Goal: Task Accomplishment & Management: Complete application form

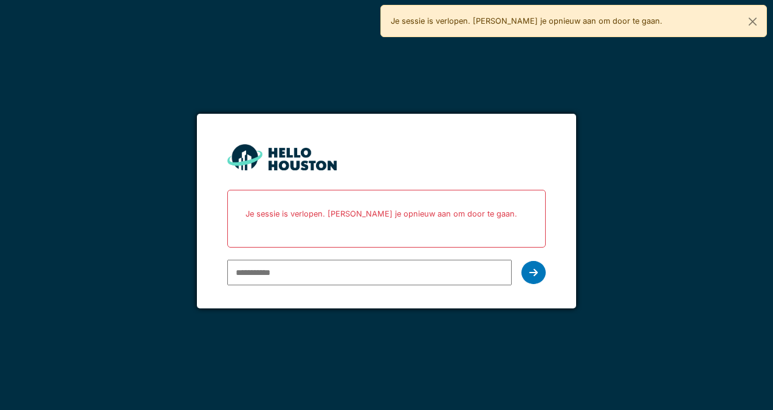
type input "**********"
click at [531, 271] on icon at bounding box center [534, 272] width 9 height 10
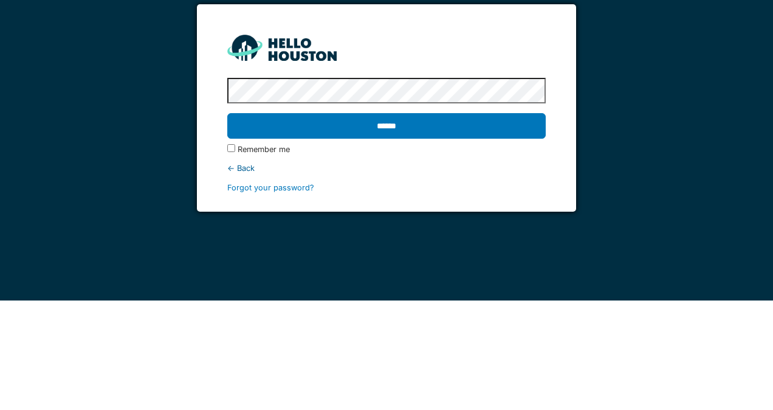
click at [471, 229] on input "******" at bounding box center [386, 236] width 318 height 26
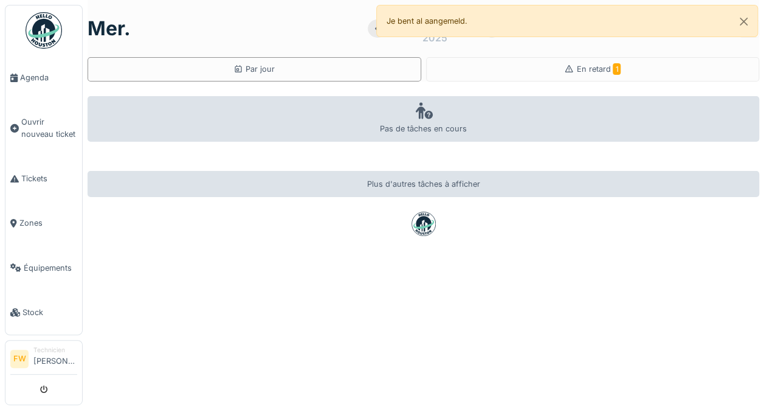
scroll to position [9, 0]
click at [257, 317] on div "mer. 1 octobre 2025 Par jour En retard 1 Pas de tâches en cours Plus d'autres t…" at bounding box center [423, 205] width 681 height 410
click at [232, 330] on div "mer. 1 octobre 2025 Par jour En retard 1 Pas de tâches en cours Plus d'autres t…" at bounding box center [423, 205] width 681 height 410
click at [219, 338] on div "mer. 1 octobre 2025 Par jour En retard 1 Pas de tâches en cours Plus d'autres t…" at bounding box center [423, 205] width 681 height 410
click at [348, 239] on div "mer. 1 octobre 2025 Par jour En retard 1 Pas de tâches en cours Plus d'autres t…" at bounding box center [423, 205] width 681 height 410
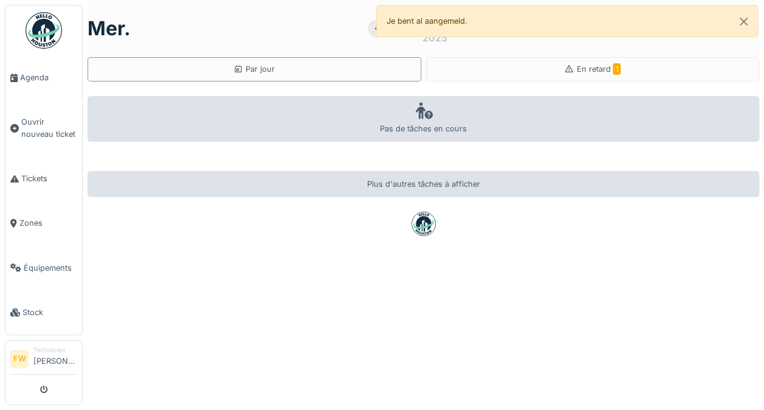
click at [348, 215] on div at bounding box center [424, 224] width 672 height 24
click at [230, 314] on div "mer. 1 octobre 2025 Par jour En retard 1 Pas de tâches en cours Plus d'autres t…" at bounding box center [423, 205] width 681 height 410
click at [315, 80] on div "mer. 1 octobre 2025 Par jour En retard 1 Pas de tâches en cours Plus d'autres t…" at bounding box center [423, 205] width 681 height 410
click at [316, 85] on div "mer. 1 octobre 2025 Par jour En retard 1 Pas de tâches en cours Plus d'autres t…" at bounding box center [423, 205] width 681 height 410
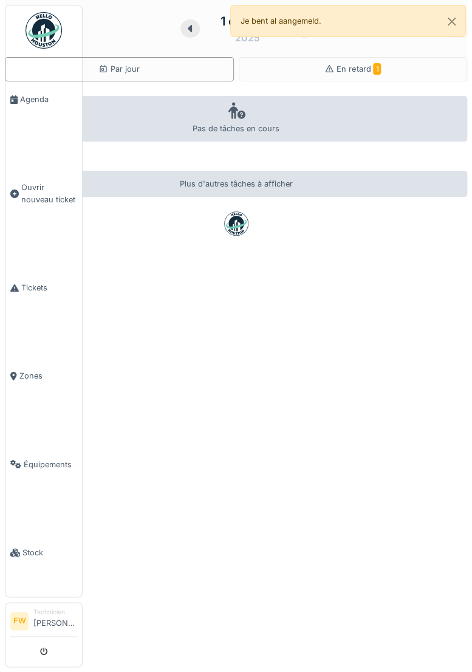
click at [338, 261] on div "mer. 1 octobre 2025 Par jour En retard 1 Pas de tâches en cours Plus d'autres t…" at bounding box center [236, 336] width 472 height 672
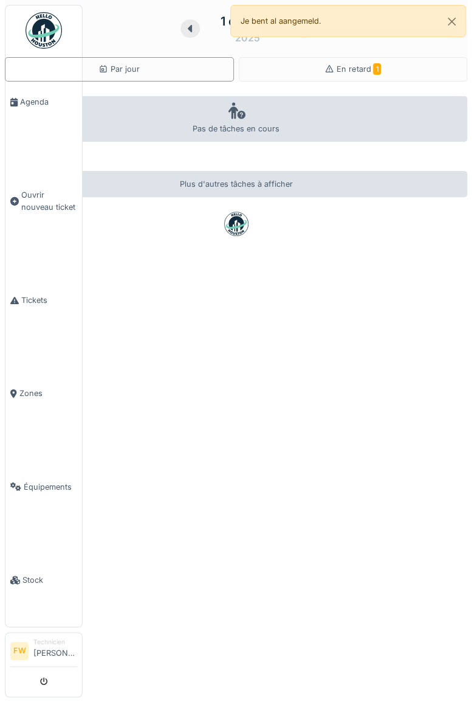
click at [137, 199] on div "mer. 1 octobre 2025 Par jour En retard 1 Pas de tâches en cours Plus d'autres t…" at bounding box center [236, 351] width 472 height 702
click at [145, 199] on div "mer. 1 octobre 2025 Par jour En retard 1 Pas de tâches en cours Plus d'autres t…" at bounding box center [236, 351] width 472 height 702
click at [153, 199] on div "mer. 1 octobre 2025 Par jour En retard 1 Pas de tâches en cours Plus d'autres t…" at bounding box center [236, 351] width 472 height 702
click at [155, 199] on div "mer. 1 octobre 2025 Par jour En retard 1 Pas de tâches en cours Plus d'autres t…" at bounding box center [236, 351] width 472 height 702
click at [197, 198] on div "mer. 1 octobre 2025 Par jour En retard 1 Pas de tâches en cours Plus d'autres t…" at bounding box center [236, 351] width 472 height 702
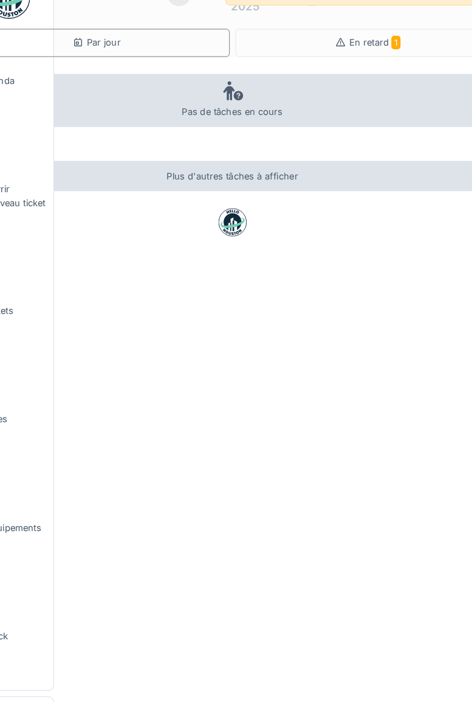
click at [321, 257] on div "mer. 1 octobre 2025 Par jour En retard 1 Pas de tâches en cours Plus d'autres t…" at bounding box center [236, 351] width 472 height 702
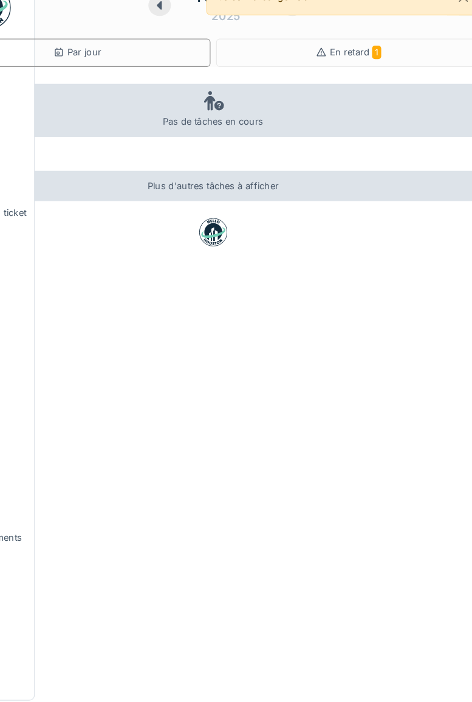
scroll to position [6, 0]
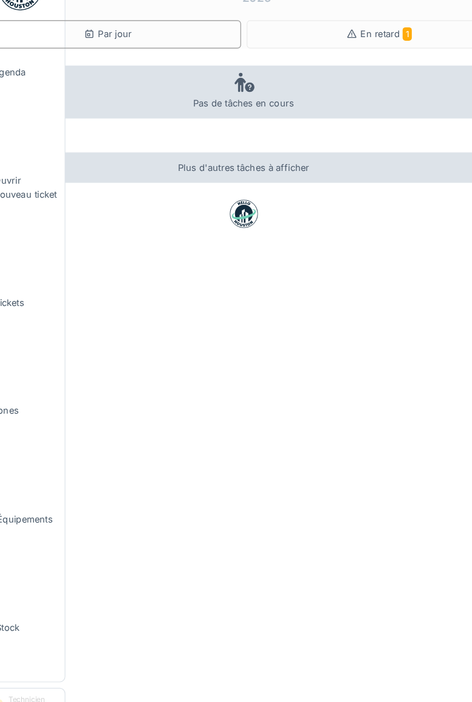
click at [307, 267] on div "mer. 1 octobre 2025 Par jour En retard 1 Pas de tâches en cours Plus d'autres t…" at bounding box center [236, 351] width 472 height 702
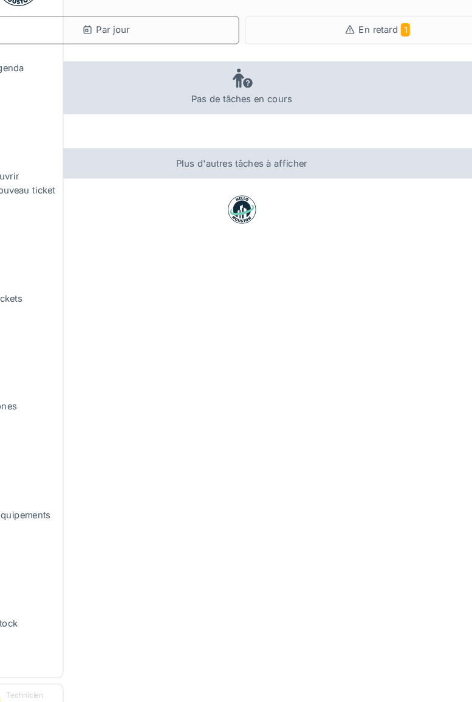
click at [170, 215] on div at bounding box center [236, 224] width 463 height 24
click at [274, 291] on div "mer. 1 octobre 2025 Par jour En retard 1 Pas de tâches en cours Plus d'autres t…" at bounding box center [236, 351] width 472 height 702
click at [172, 215] on div at bounding box center [236, 224] width 463 height 24
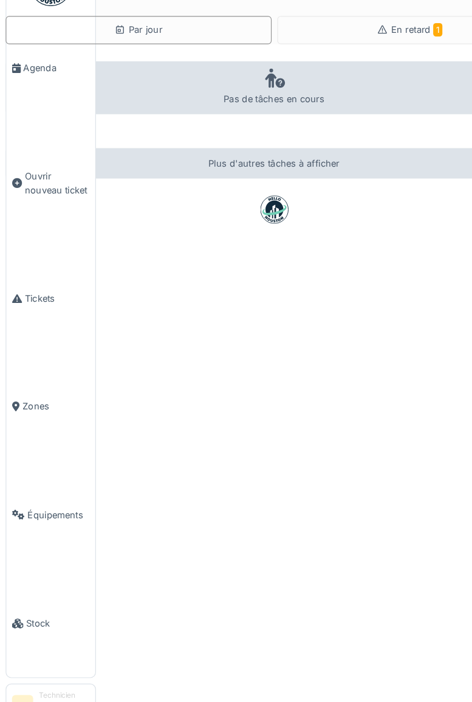
click at [288, 266] on div "mer. 1 octobre 2025 Par jour En retard 1 Pas de tâches en cours Plus d'autres t…" at bounding box center [236, 351] width 472 height 702
click at [284, 271] on div "mer. 1 octobre 2025 Par jour En retard 1 Pas de tâches en cours Plus d'autres t…" at bounding box center [236, 351] width 472 height 702
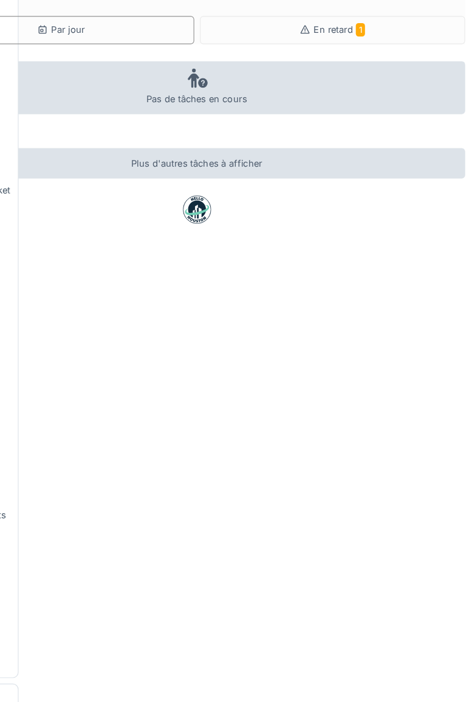
click at [392, 270] on div "mer. 1 octobre 2025 Par jour En retard 1 Pas de tâches en cours Plus d'autres t…" at bounding box center [236, 351] width 472 height 702
click at [396, 274] on div "mer. 1 octobre 2025 Par jour En retard 1 Pas de tâches en cours Plus d'autres t…" at bounding box center [236, 351] width 472 height 702
click at [387, 281] on div "mer. 1 octobre 2025 Par jour En retard 1 Pas de tâches en cours Plus d'autres t…" at bounding box center [236, 351] width 472 height 702
click at [399, 271] on div "mer. 1 octobre 2025 Par jour En retard 1 Pas de tâches en cours Plus d'autres t…" at bounding box center [236, 351] width 472 height 702
click at [374, 274] on div "mer. 1 octobre 2025 Par jour En retard 1 Pas de tâches en cours Plus d'autres t…" at bounding box center [236, 351] width 472 height 702
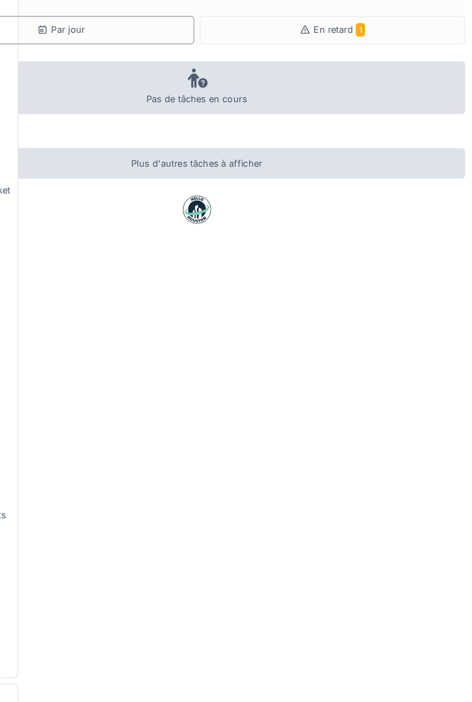
click at [359, 272] on div "mer. 1 octobre 2025 Par jour En retard 1 Pas de tâches en cours Plus d'autres t…" at bounding box center [236, 351] width 472 height 702
click at [348, 278] on div "mer. 1 octobre 2025 Par jour En retard 1 Pas de tâches en cours Plus d'autres t…" at bounding box center [236, 351] width 472 height 702
click at [357, 274] on div "mer. 1 octobre 2025 Par jour En retard 1 Pas de tâches en cours Plus d'autres t…" at bounding box center [236, 351] width 472 height 702
click at [352, 276] on div "mer. 1 octobre 2025 Par jour En retard 1 Pas de tâches en cours Plus d'autres t…" at bounding box center [236, 351] width 472 height 702
click at [356, 272] on div "mer. 1 octobre 2025 Par jour En retard 1 Pas de tâches en cours Plus d'autres t…" at bounding box center [236, 351] width 472 height 702
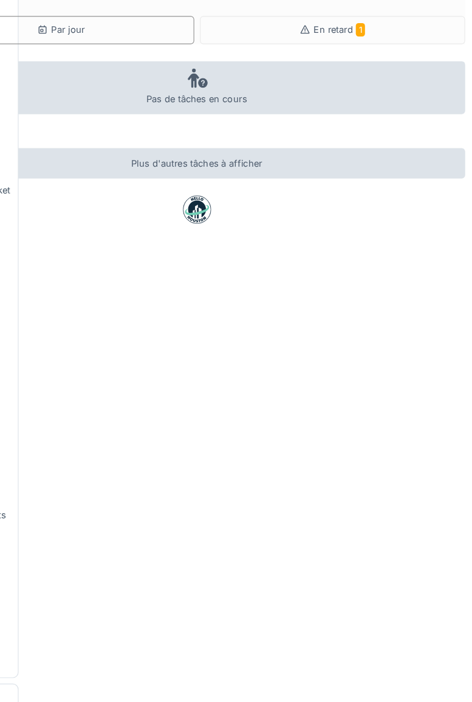
click at [355, 274] on div "mer. 1 octobre 2025 Par jour En retard 1 Pas de tâches en cours Plus d'autres t…" at bounding box center [236, 351] width 472 height 702
click at [356, 274] on div "mer. 1 octobre 2025 Par jour En retard 1 Pas de tâches en cours Plus d'autres t…" at bounding box center [236, 351] width 472 height 702
click at [355, 274] on div "mer. 1 octobre 2025 Par jour En retard 1 Pas de tâches en cours Plus d'autres t…" at bounding box center [236, 351] width 472 height 702
click at [359, 271] on div "mer. 1 octobre 2025 Par jour En retard 1 Pas de tâches en cours Plus d'autres t…" at bounding box center [236, 351] width 472 height 702
click at [353, 276] on div "mer. 1 octobre 2025 Par jour En retard 1 Pas de tâches en cours Plus d'autres t…" at bounding box center [236, 351] width 472 height 702
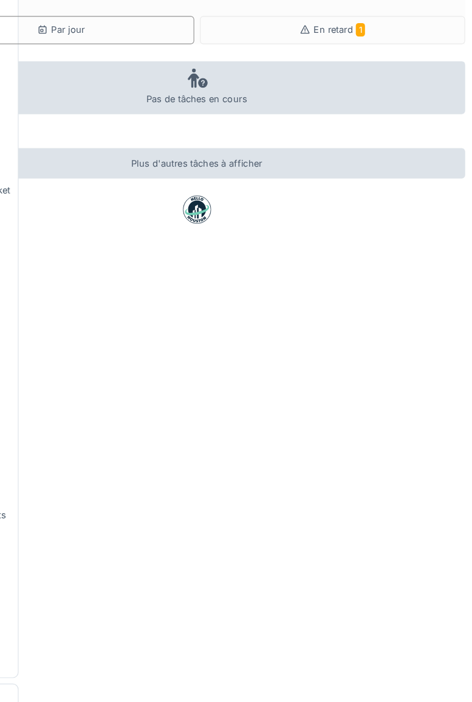
click at [352, 276] on div "mer. 1 octobre 2025 Par jour En retard 1 Pas de tâches en cours Plus d'autres t…" at bounding box center [236, 351] width 472 height 702
click at [389, 256] on div "mer. 1 octobre 2025 Par jour En retard 1 Pas de tâches en cours Plus d'autres t…" at bounding box center [236, 351] width 472 height 702
click at [387, 258] on div "mer. 1 octobre 2025 Par jour En retard 1 Pas de tâches en cours Plus d'autres t…" at bounding box center [236, 351] width 472 height 702
click at [388, 257] on div "mer. 1 octobre 2025 Par jour En retard 1 Pas de tâches en cours Plus d'autres t…" at bounding box center [236, 351] width 472 height 702
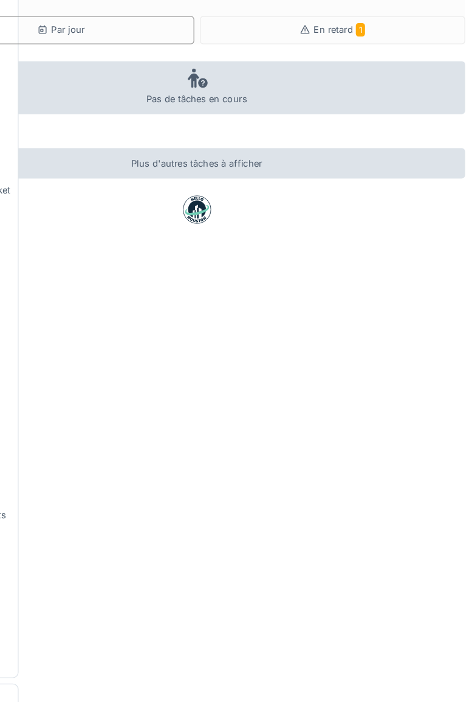
click at [385, 258] on div "mer. 1 octobre 2025 Par jour En retard 1 Pas de tâches en cours Plus d'autres t…" at bounding box center [236, 351] width 472 height 702
click at [388, 257] on div "mer. 1 octobre 2025 Par jour En retard 1 Pas de tâches en cours Plus d'autres t…" at bounding box center [236, 351] width 472 height 702
click at [205, 229] on div at bounding box center [236, 224] width 463 height 24
click at [207, 229] on div at bounding box center [236, 224] width 463 height 24
click at [348, 280] on div "mer. 1 octobre 2025 Par jour En retard 1 Pas de tâches en cours Plus d'autres t…" at bounding box center [236, 351] width 472 height 702
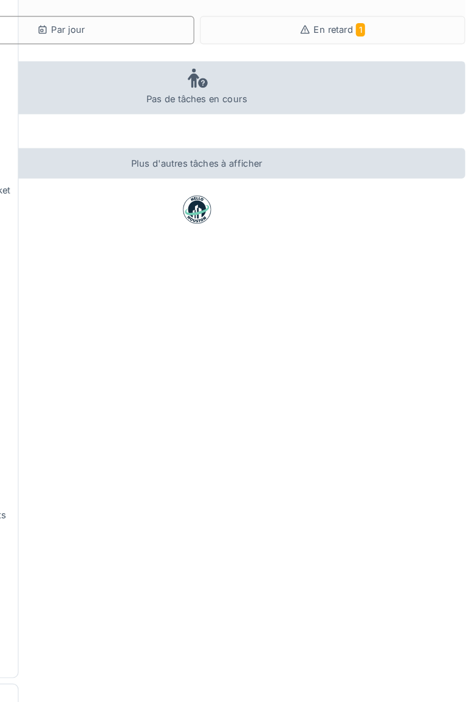
click at [387, 257] on div "mer. 1 octobre 2025 Par jour En retard 1 Pas de tâches en cours Plus d'autres t…" at bounding box center [236, 351] width 472 height 702
click at [205, 229] on div at bounding box center [236, 224] width 463 height 24
click at [207, 229] on div at bounding box center [236, 224] width 463 height 24
click at [351, 276] on div "mer. 1 octobre 2025 Par jour En retard 1 Pas de tâches en cours Plus d'autres t…" at bounding box center [236, 351] width 472 height 702
click at [203, 229] on div at bounding box center [236, 224] width 463 height 24
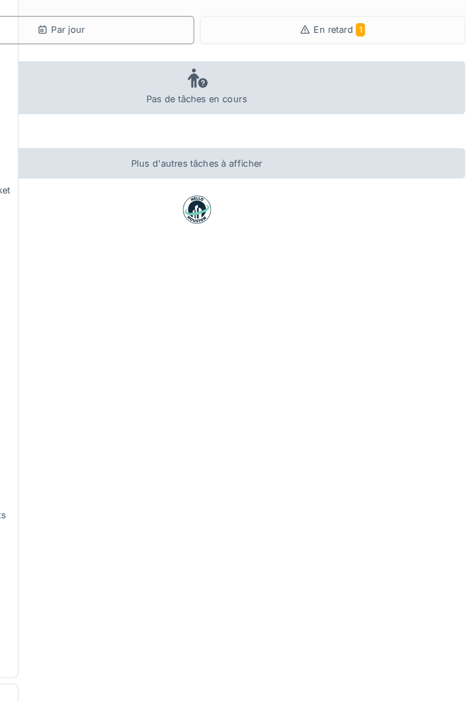
click at [344, 281] on div "mer. 1 octobre 2025 Par jour En retard 1 Pas de tâches en cours Plus d'autres t…" at bounding box center [236, 351] width 472 height 702
click at [351, 281] on div "mer. 1 octobre 2025 Par jour En retard 1 Pas de tâches en cours Plus d'autres t…" at bounding box center [236, 351] width 472 height 702
click at [350, 280] on div "mer. 1 octobre 2025 Par jour En retard 1 Pas de tâches en cours Plus d'autres t…" at bounding box center [236, 351] width 472 height 702
click at [344, 281] on div "mer. 1 octobre 2025 Par jour En retard 1 Pas de tâches en cours Plus d'autres t…" at bounding box center [236, 351] width 472 height 702
click at [357, 268] on div "mer. 1 octobre 2025 Par jour En retard 1 Pas de tâches en cours Plus d'autres t…" at bounding box center [236, 351] width 472 height 702
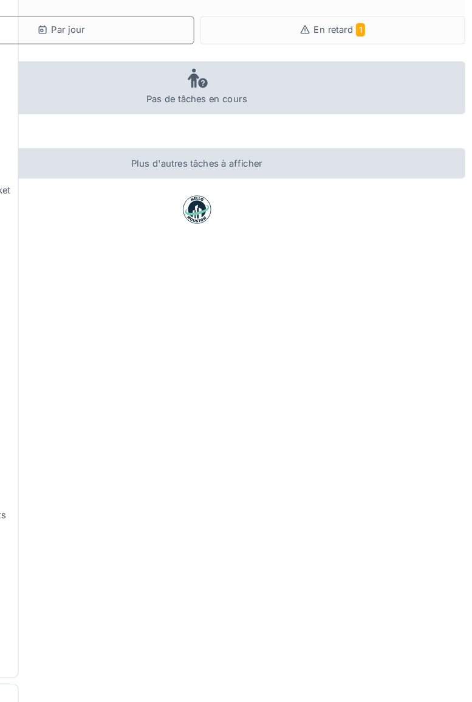
click at [350, 272] on div "mer. 1 octobre 2025 Par jour En retard 1 Pas de tâches en cours Plus d'autres t…" at bounding box center [236, 351] width 472 height 702
click at [359, 266] on div "mer. 1 octobre 2025 Par jour En retard 1 Pas de tâches en cours Plus d'autres t…" at bounding box center [236, 351] width 472 height 702
click at [162, 217] on div at bounding box center [236, 224] width 463 height 24
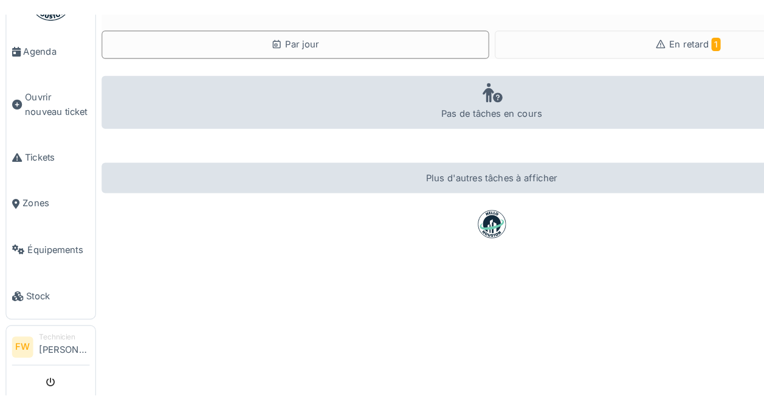
scroll to position [7, 0]
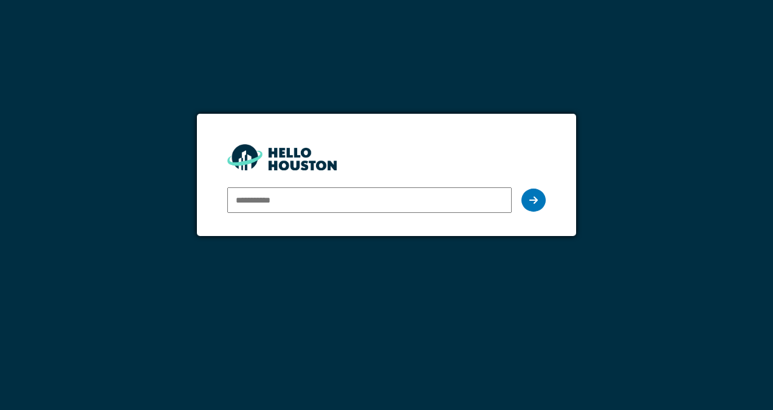
type input "**********"
click at [541, 207] on div at bounding box center [534, 199] width 24 height 23
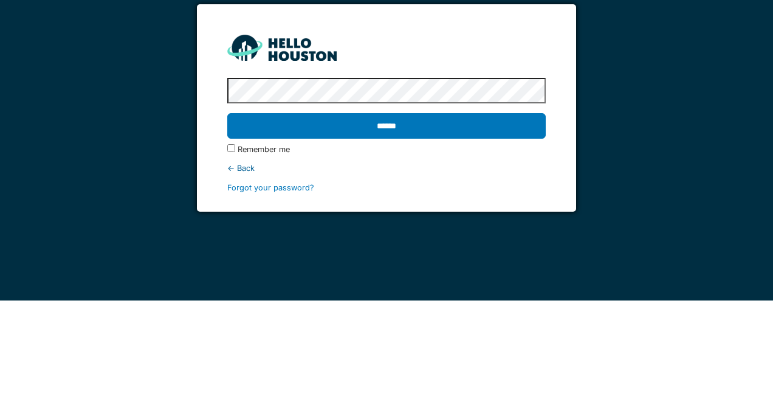
click at [365, 240] on input "******" at bounding box center [386, 236] width 318 height 26
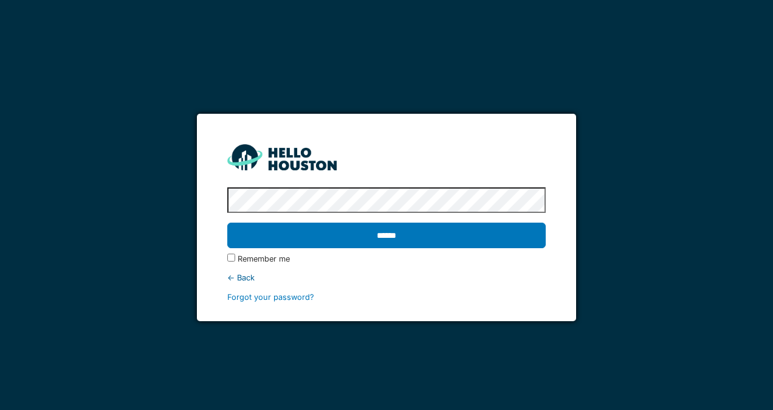
click at [440, 246] on input "******" at bounding box center [386, 236] width 318 height 26
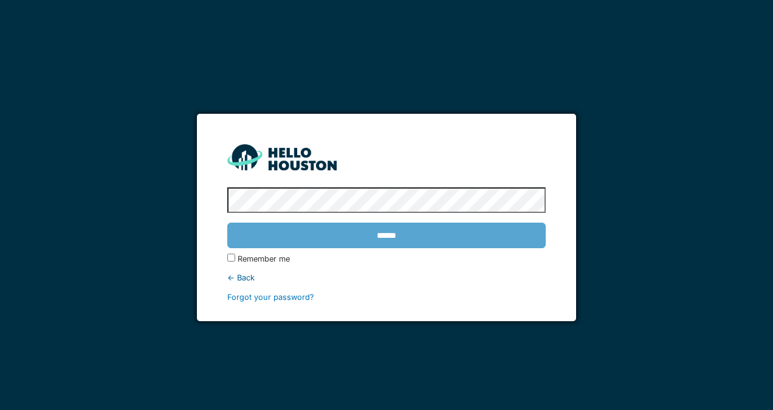
click at [430, 248] on div "******" at bounding box center [386, 235] width 318 height 35
click at [396, 237] on div "******" at bounding box center [386, 235] width 318 height 35
click at [409, 237] on div "******" at bounding box center [386, 235] width 318 height 35
click at [401, 247] on div "******" at bounding box center [386, 235] width 318 height 35
click at [405, 243] on div "******" at bounding box center [386, 235] width 318 height 35
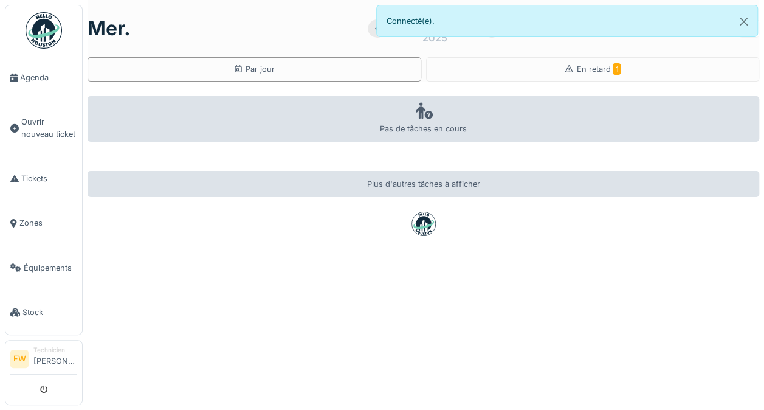
click at [35, 129] on span "Ouvrir nouveau ticket" at bounding box center [49, 127] width 56 height 23
click at [18, 128] on li "Ouvrir nouveau ticket" at bounding box center [43, 127] width 67 height 23
click at [28, 131] on span "Ouvrir nouveau ticket" at bounding box center [49, 127] width 56 height 23
click at [33, 138] on link "Ouvrir nouveau ticket" at bounding box center [43, 128] width 77 height 57
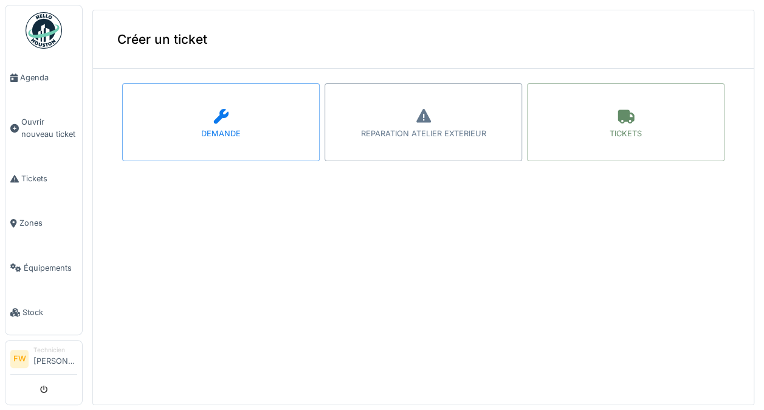
click at [635, 118] on div "TICKETS" at bounding box center [626, 122] width 198 height 78
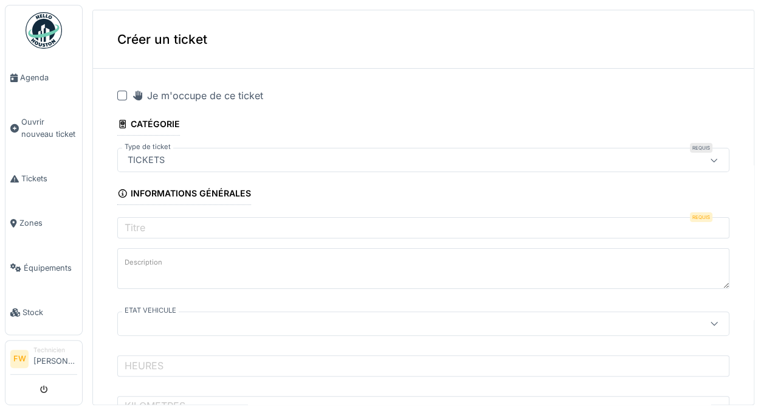
click at [134, 91] on icon at bounding box center [138, 96] width 12 height 10
click at [143, 231] on label "Titre" at bounding box center [135, 227] width 26 height 15
click at [143, 231] on input "Titre" at bounding box center [423, 230] width 612 height 26
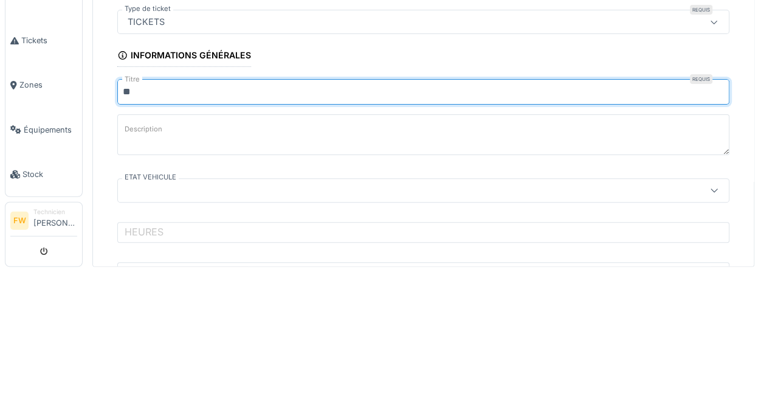
type input "*"
type input "********"
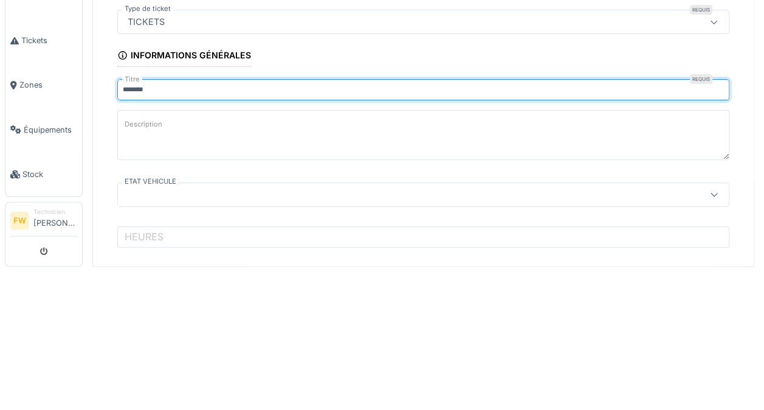
click at [319, 271] on textarea "Description" at bounding box center [423, 273] width 612 height 50
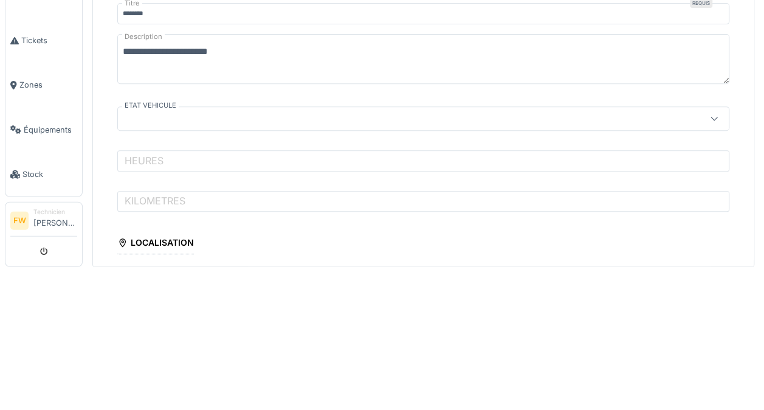
type textarea "**********"
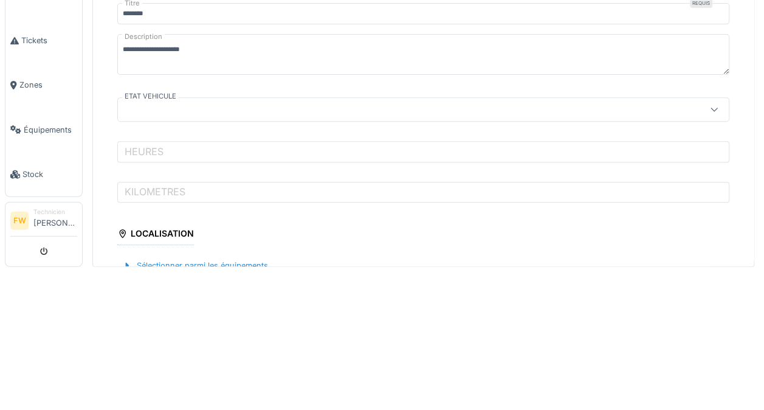
click at [150, 254] on div at bounding box center [388, 247] width 531 height 13
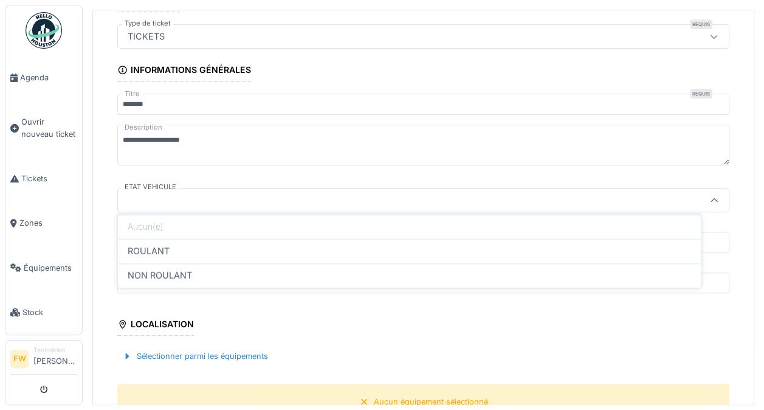
click at [139, 253] on span "ROULANT" at bounding box center [149, 250] width 42 height 13
type input "*******"
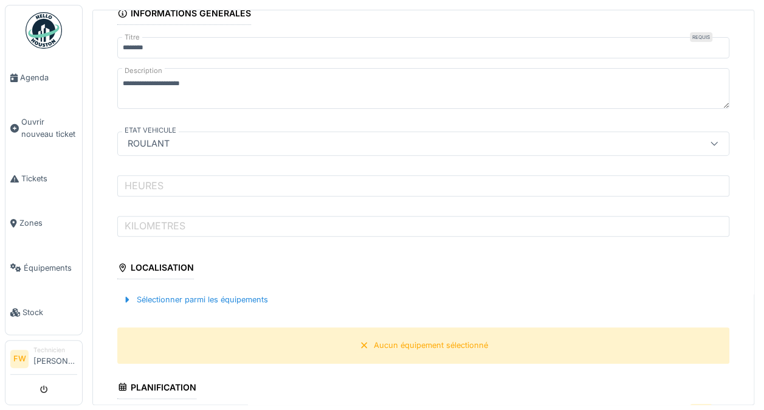
scroll to position [207, 0]
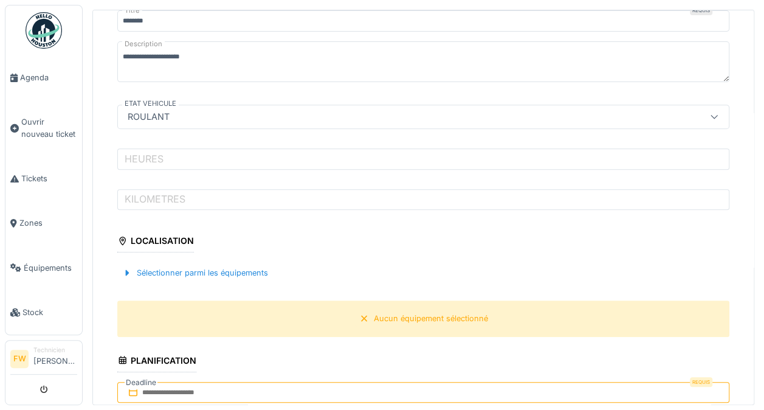
click at [167, 202] on label "KILOMETRES" at bounding box center [155, 198] width 66 height 15
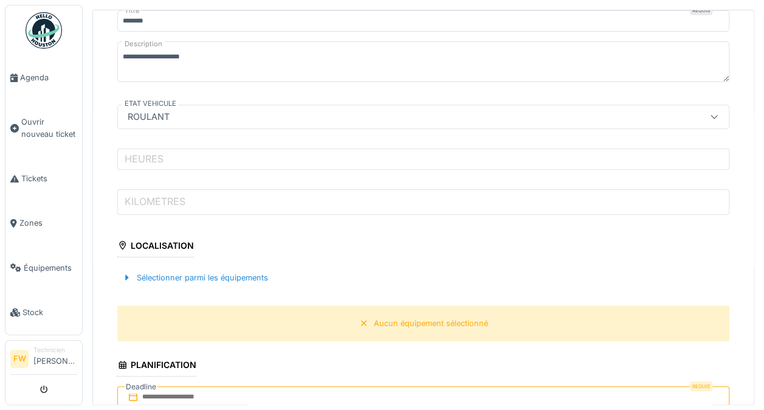
click at [167, 202] on input "KILOMETRES" at bounding box center [423, 202] width 612 height 26
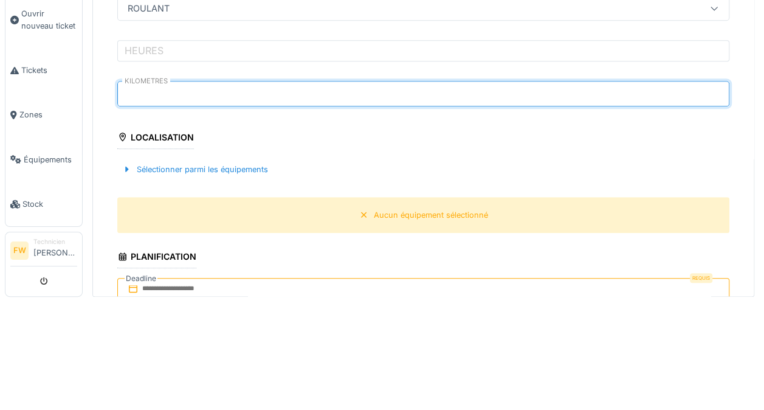
type input "*"
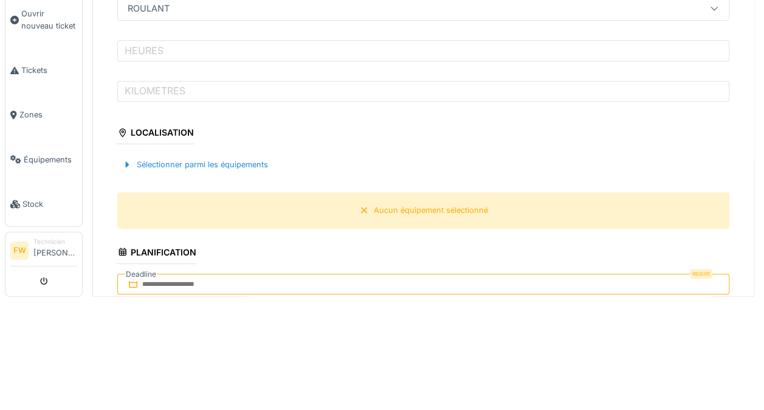
click at [143, 158] on label "HEURES" at bounding box center [144, 158] width 44 height 15
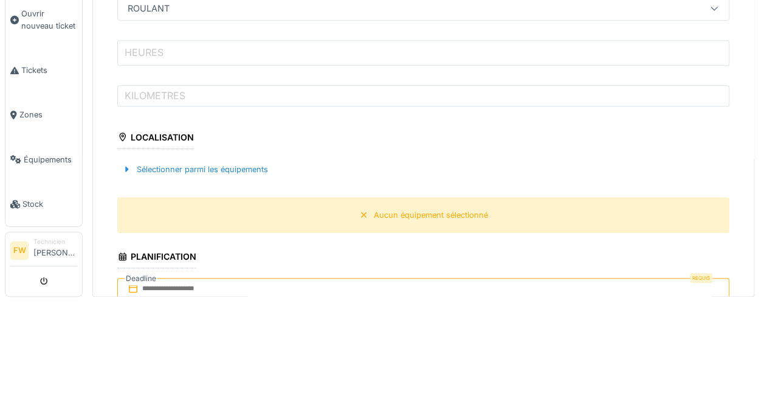
click at [143, 158] on input "HEURES" at bounding box center [423, 161] width 612 height 26
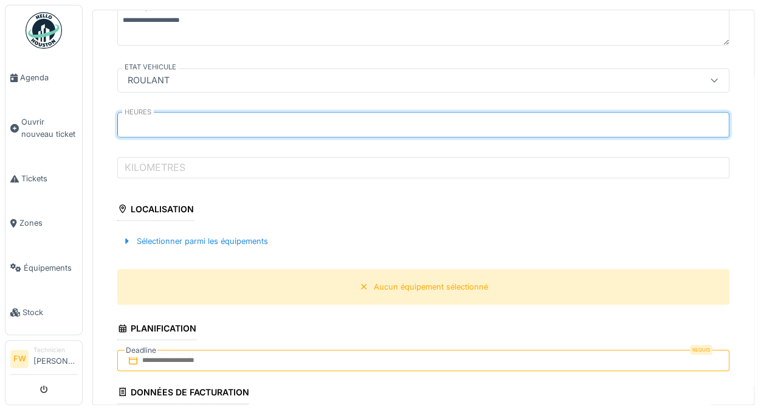
scroll to position [286, 0]
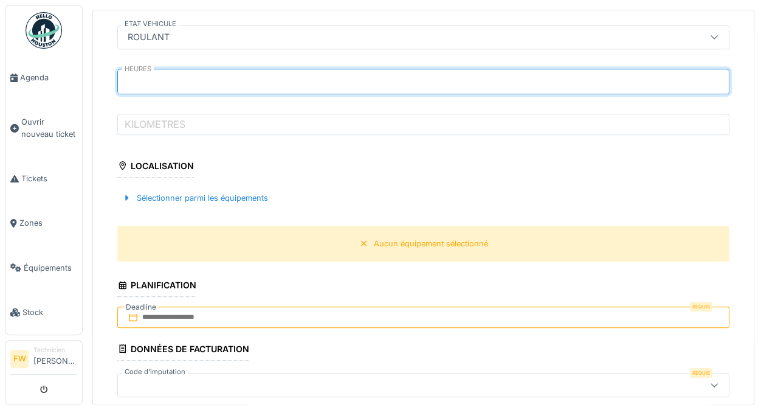
type input "**"
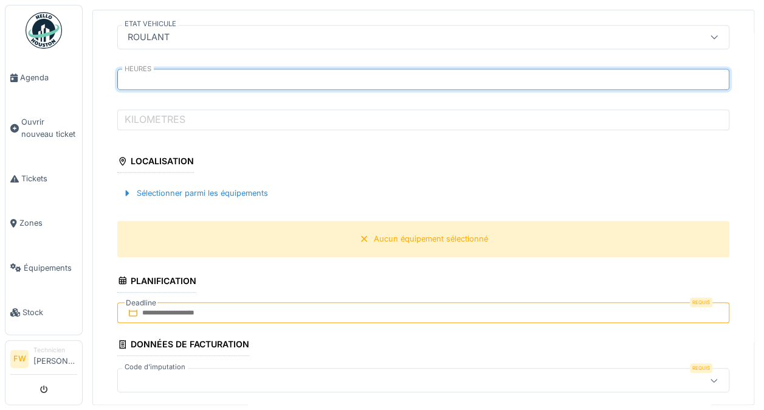
click at [143, 119] on label "KILOMETRES" at bounding box center [155, 119] width 66 height 15
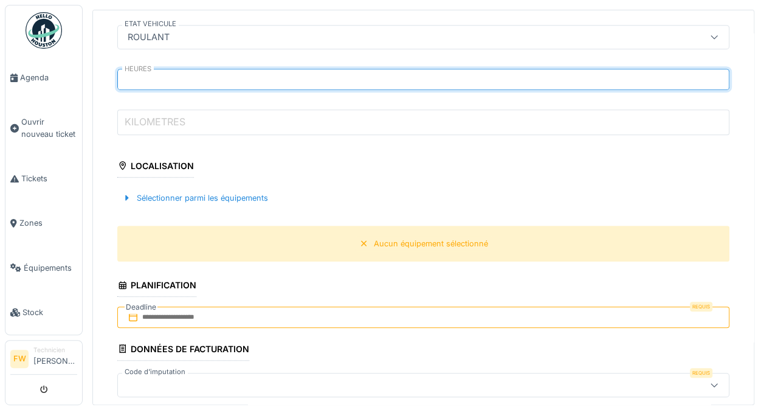
click at [143, 119] on input "KILOMETRES" at bounding box center [423, 122] width 612 height 26
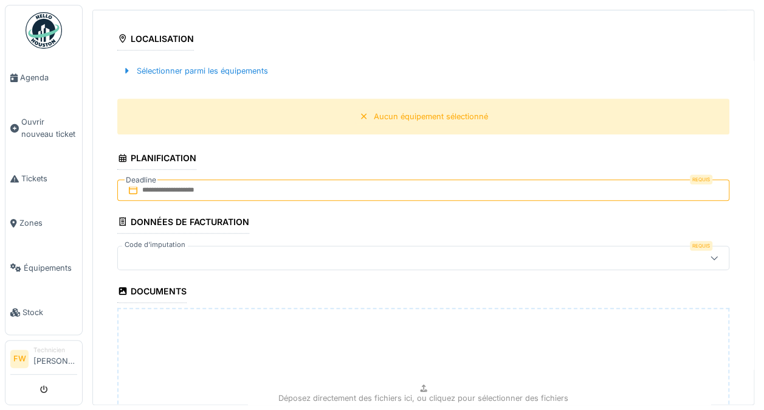
scroll to position [401, 0]
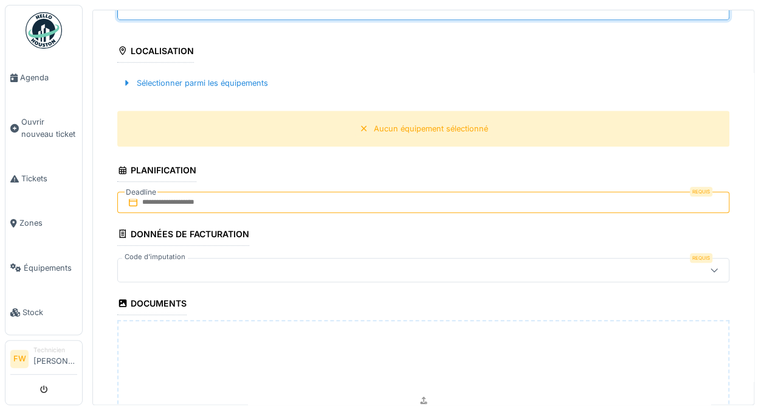
type input "***"
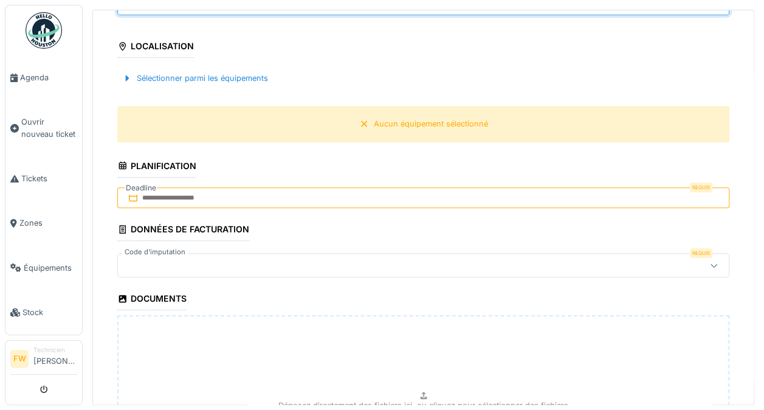
click at [151, 77] on div "Sélectionner parmi les équipements" at bounding box center [195, 78] width 156 height 16
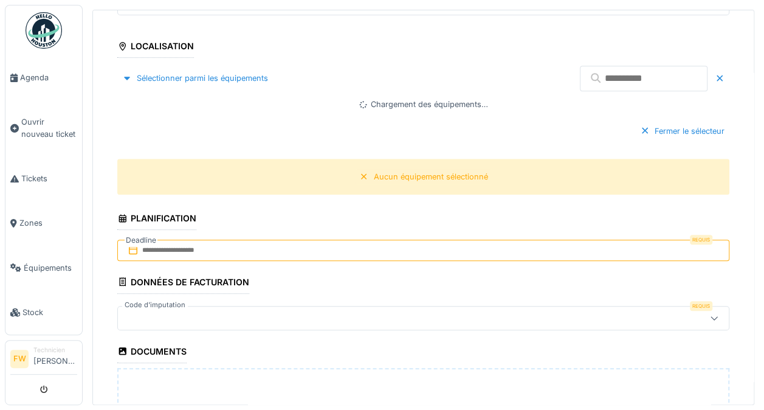
click at [614, 78] on input "text" at bounding box center [644, 79] width 128 height 26
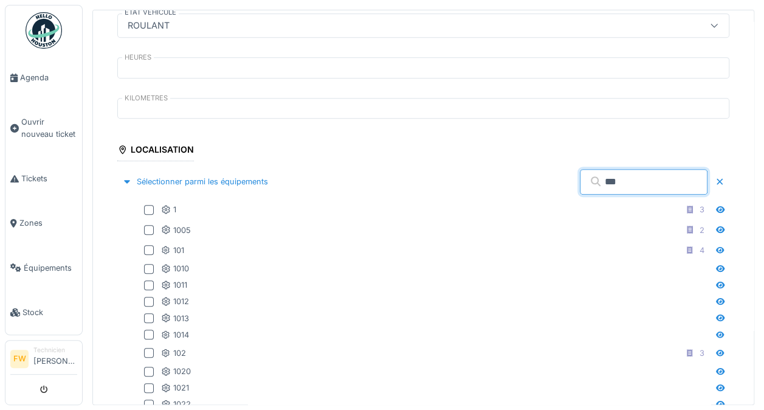
scroll to position [297, 0]
type input "***"
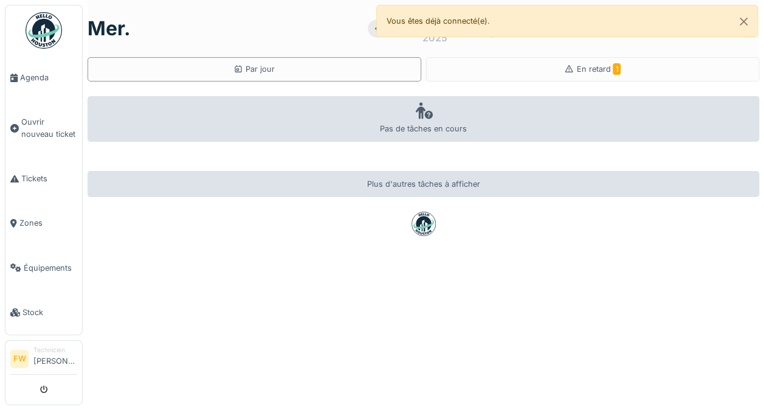
click at [24, 131] on span "Ouvrir nouveau ticket" at bounding box center [49, 127] width 56 height 23
click at [24, 134] on span "Ouvrir nouveau ticket" at bounding box center [49, 127] width 56 height 23
click at [745, 21] on button "Close" at bounding box center [743, 21] width 27 height 32
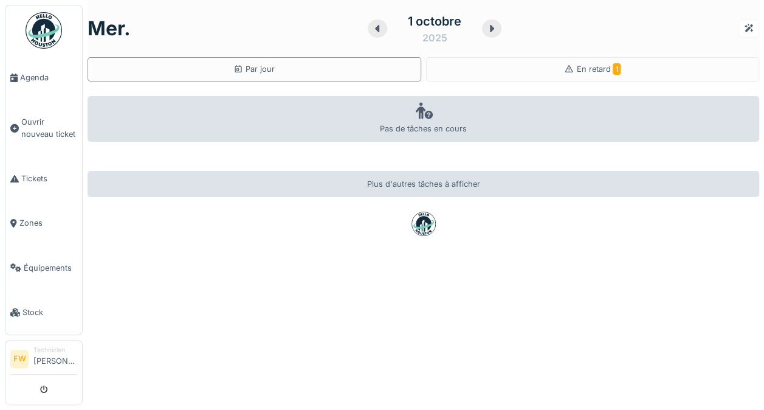
click at [188, 69] on div "Par jour" at bounding box center [255, 69] width 334 height 24
click at [587, 69] on span "En retard 1" at bounding box center [598, 68] width 44 height 9
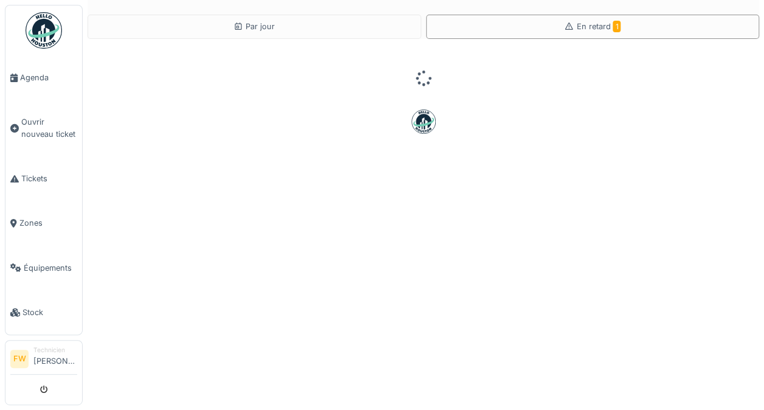
click at [29, 128] on span "Ouvrir nouveau ticket" at bounding box center [49, 127] width 56 height 23
click at [25, 178] on span "Tickets" at bounding box center [49, 179] width 56 height 12
click at [29, 125] on span "Ouvrir nouveau ticket" at bounding box center [49, 127] width 56 height 23
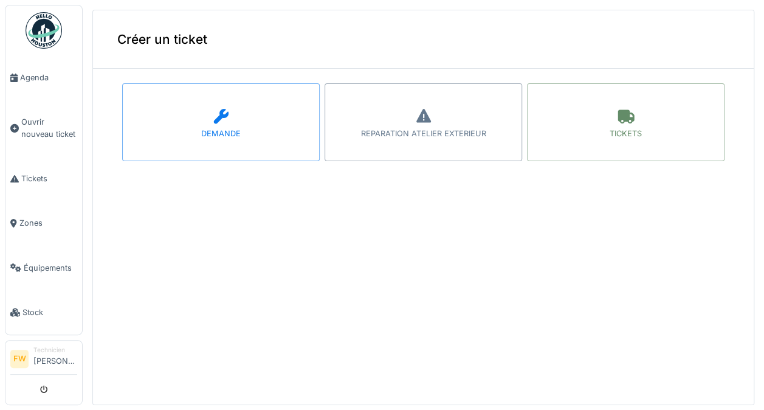
click at [188, 139] on div "DEMANDE" at bounding box center [221, 122] width 198 height 78
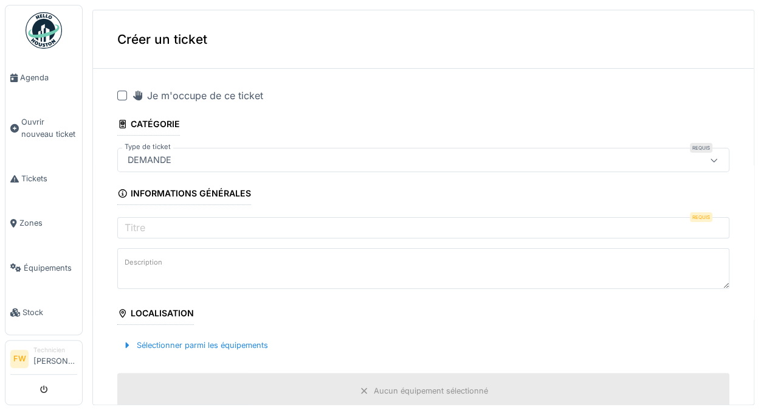
click at [124, 97] on div at bounding box center [122, 96] width 10 height 10
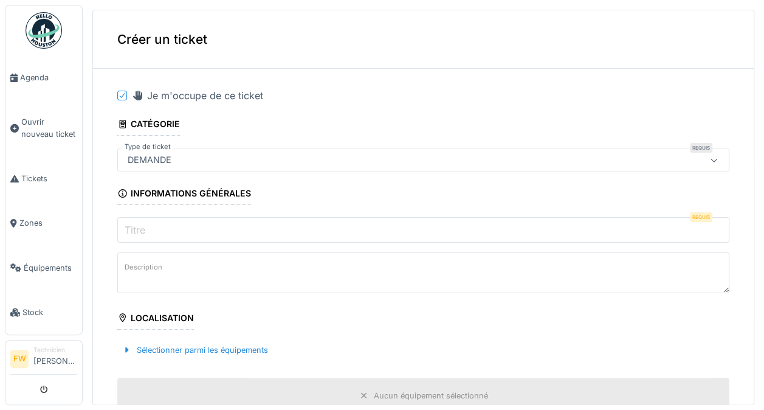
click at [156, 230] on input "Titre" at bounding box center [423, 230] width 612 height 26
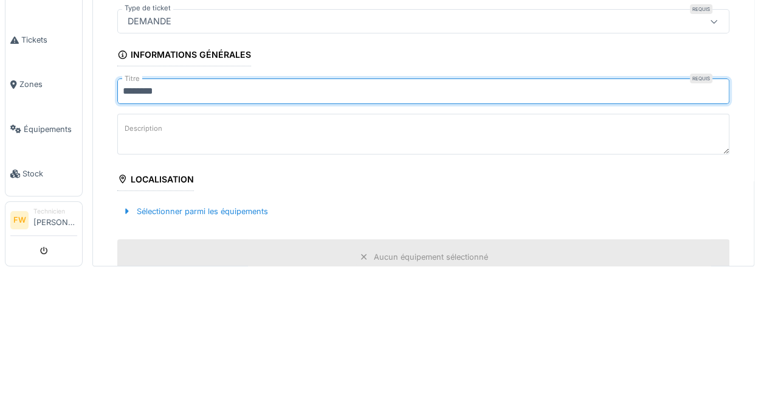
type input "********"
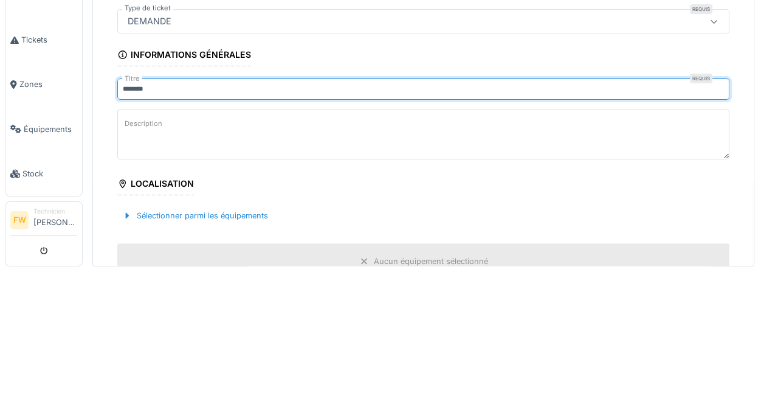
click at [318, 269] on textarea "Description" at bounding box center [423, 273] width 612 height 50
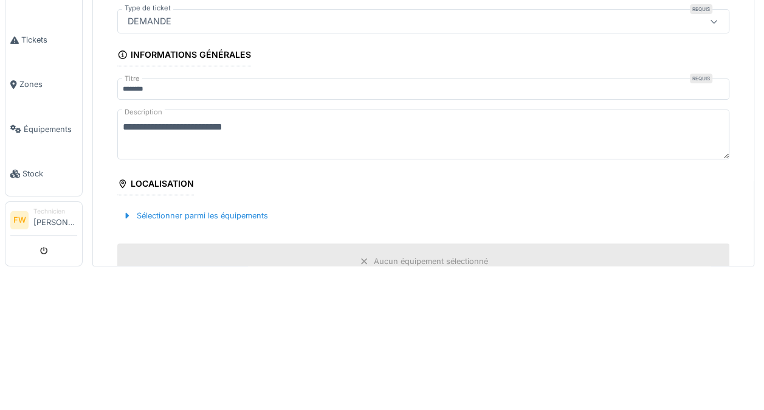
type textarea "**********"
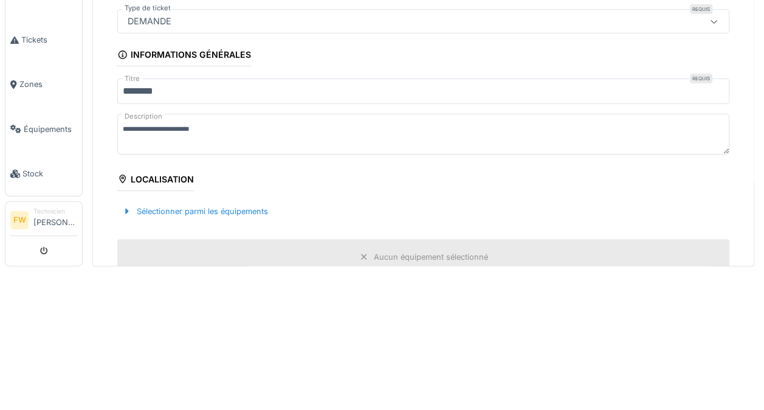
click at [225, 217] on input "********" at bounding box center [423, 230] width 612 height 26
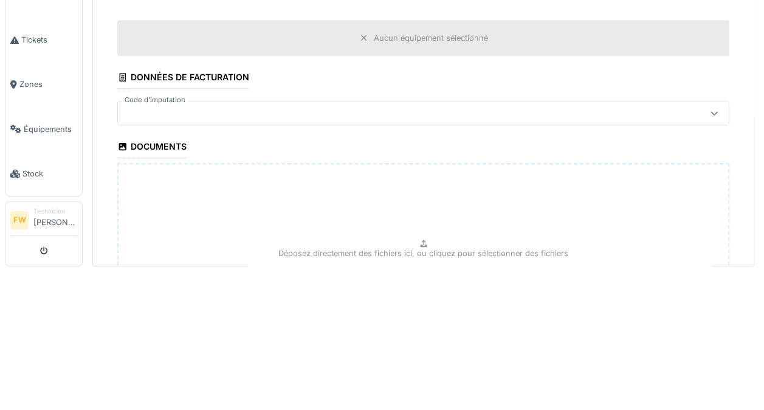
scroll to position [222, 0]
type input "**********"
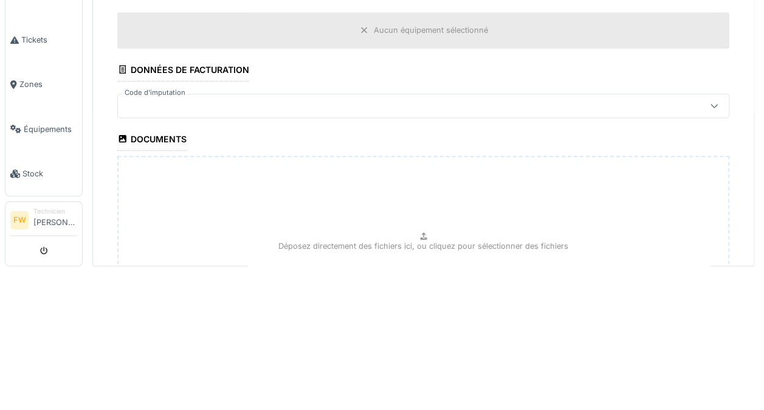
click at [709, 242] on icon at bounding box center [714, 244] width 10 height 8
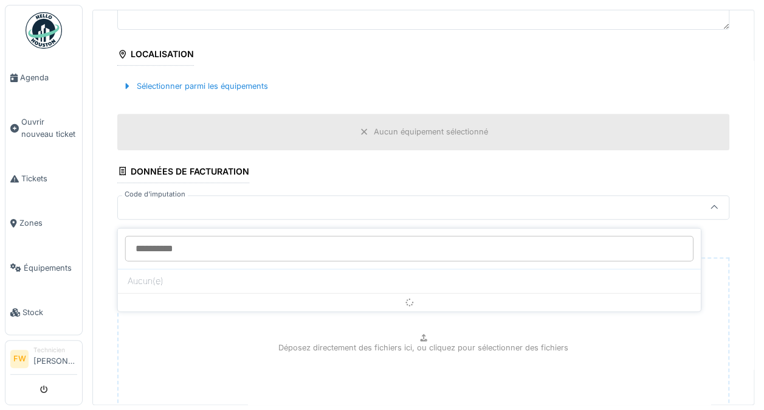
scroll to position [259, 0]
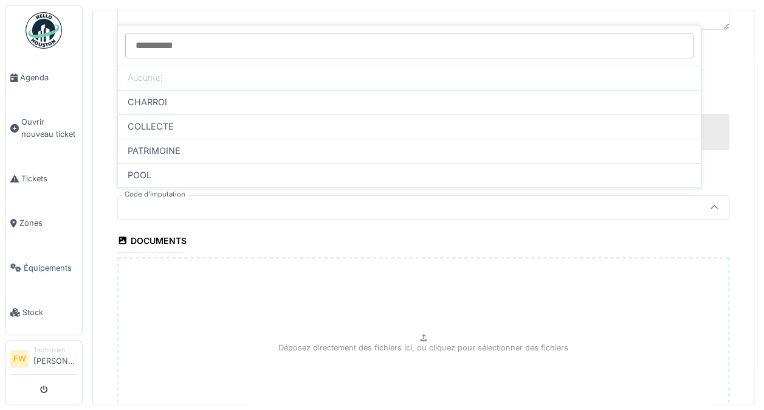
click at [202, 129] on div "COLLECTE" at bounding box center [410, 126] width 564 height 13
type input "****"
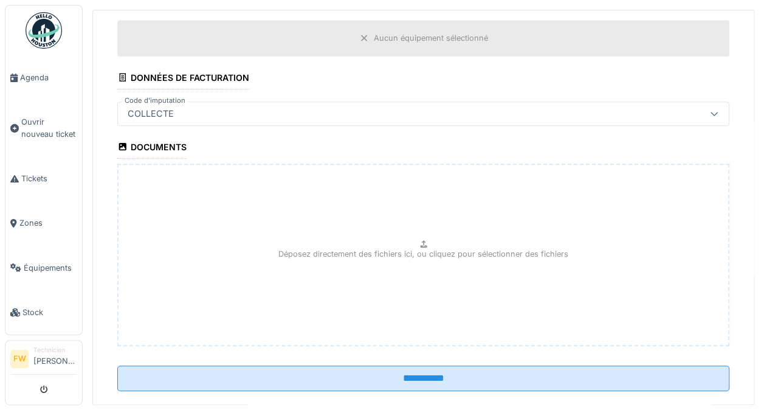
scroll to position [370, 0]
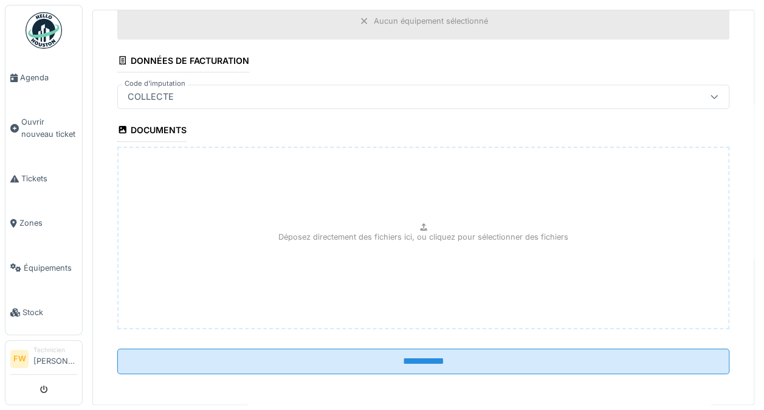
click at [418, 360] on input "**********" at bounding box center [423, 361] width 612 height 26
click at [415, 360] on input "**********" at bounding box center [423, 361] width 612 height 26
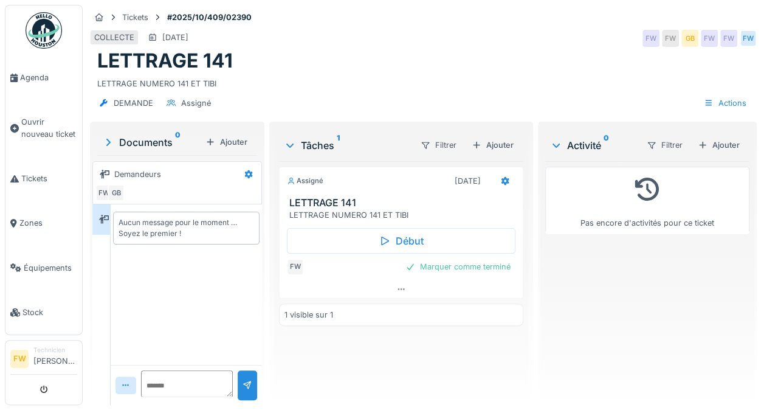
click at [473, 268] on div "Marquer comme terminé" at bounding box center [458, 266] width 115 height 16
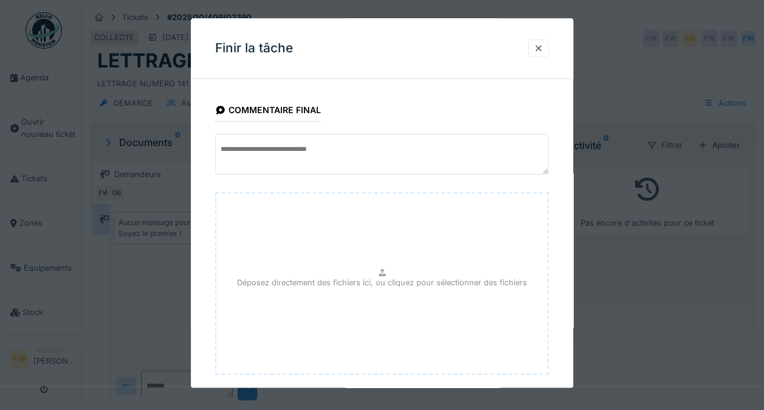
scroll to position [66, 0]
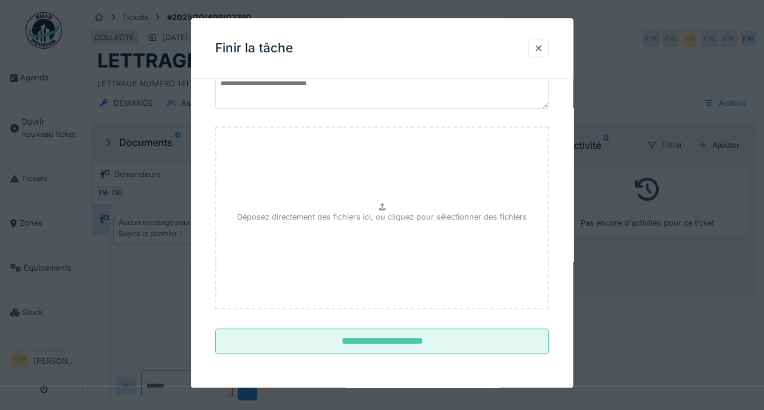
click at [415, 351] on input "**********" at bounding box center [382, 342] width 334 height 26
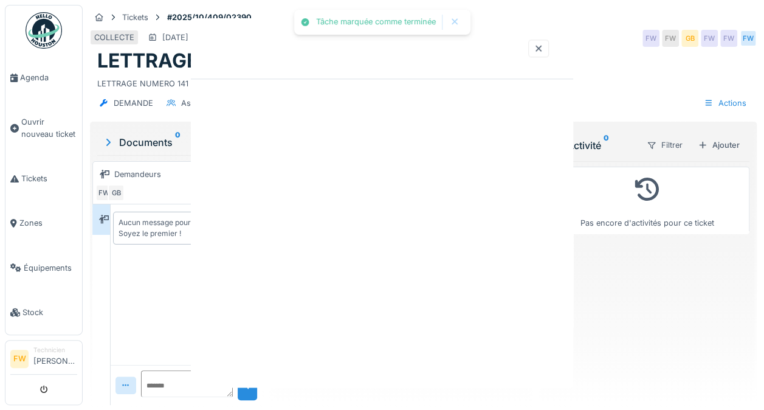
scroll to position [0, 0]
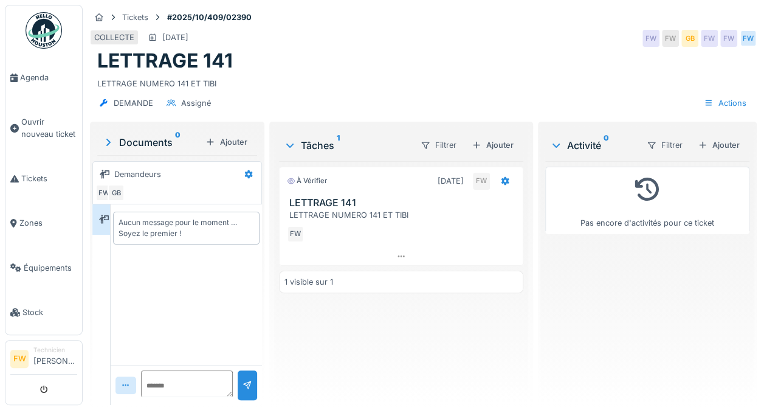
click at [705, 44] on div "FW" at bounding box center [709, 38] width 17 height 17
click at [672, 80] on div "LETTRAGE NUMERO 141 ET TIBI" at bounding box center [423, 81] width 652 height 16
click at [643, 41] on div "FW" at bounding box center [651, 38] width 17 height 17
click at [686, 36] on div "FW" at bounding box center [689, 38] width 17 height 17
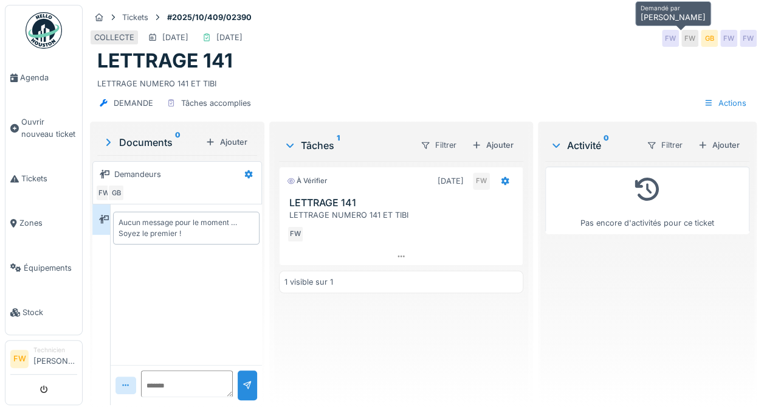
click at [703, 35] on div "GB" at bounding box center [709, 38] width 17 height 17
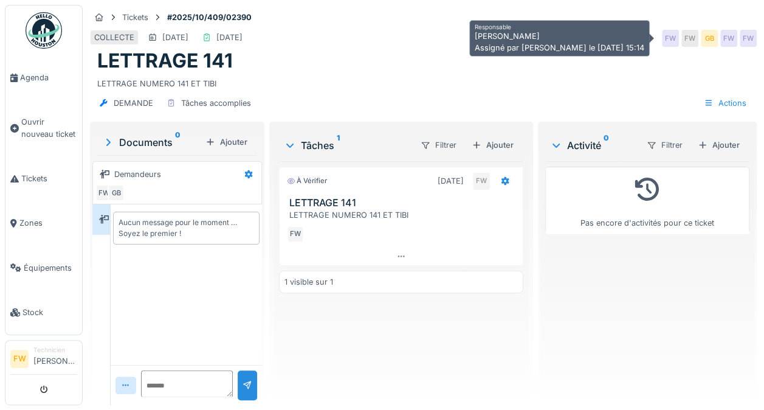
click at [722, 36] on div "FW" at bounding box center [728, 38] width 17 height 17
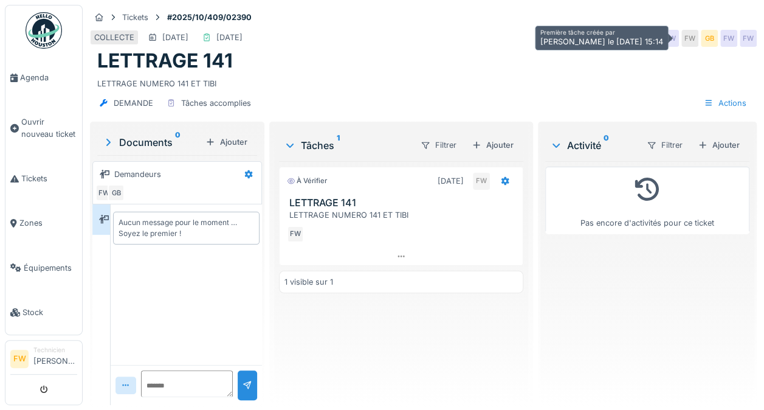
click at [742, 39] on div "FW" at bounding box center [748, 38] width 17 height 17
